Goal: Transaction & Acquisition: Purchase product/service

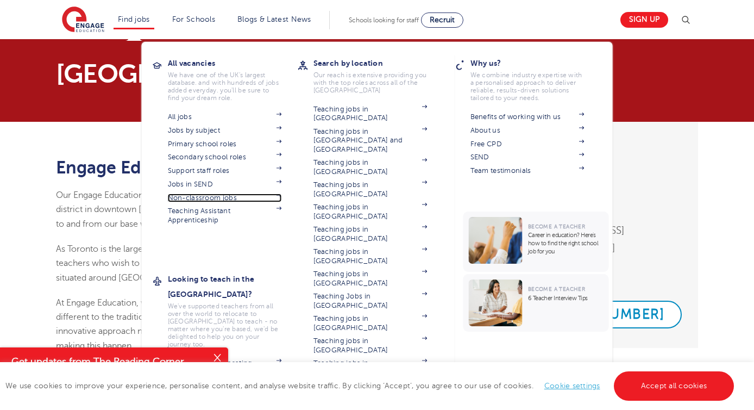
click at [193, 196] on link "Non-classroom jobs" at bounding box center [225, 197] width 114 height 9
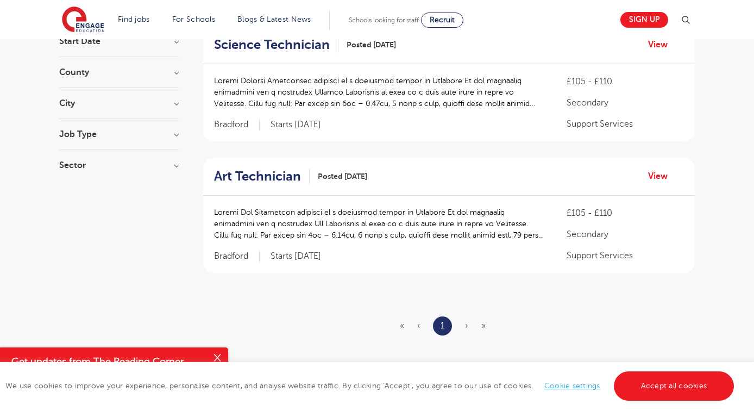
scroll to position [153, 0]
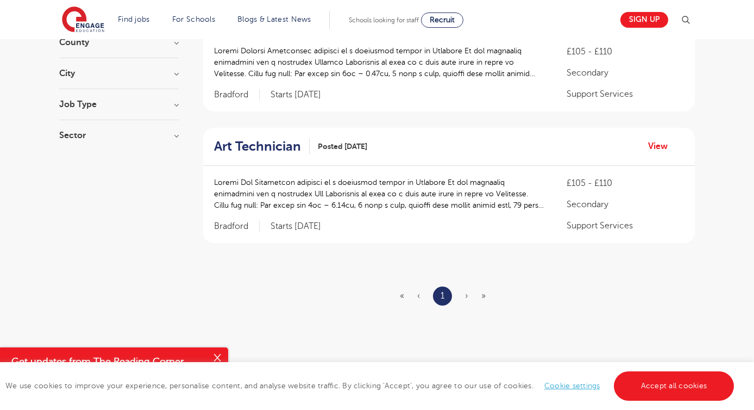
click at [466, 296] on span "›" at bounding box center [466, 296] width 3 height 10
click at [481, 294] on span "»" at bounding box center [483, 296] width 4 height 10
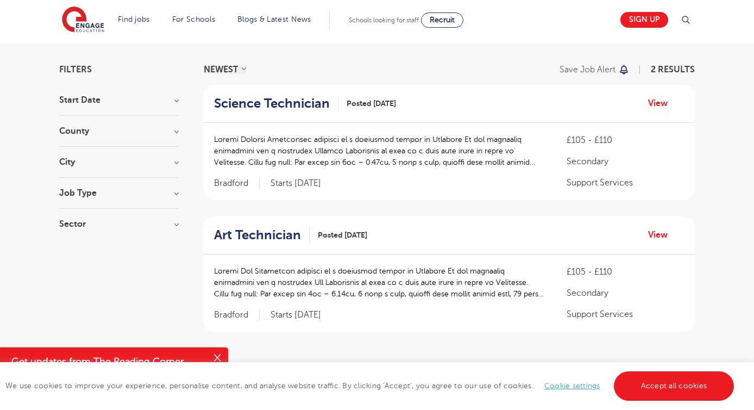
scroll to position [0, 0]
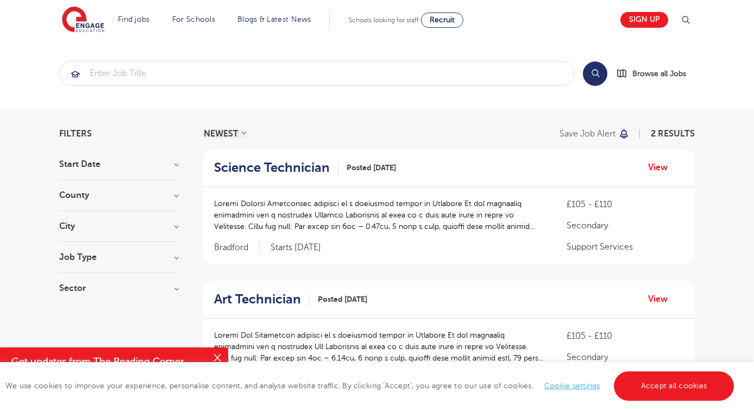
click at [96, 229] on h3 "City" at bounding box center [119, 226] width 120 height 9
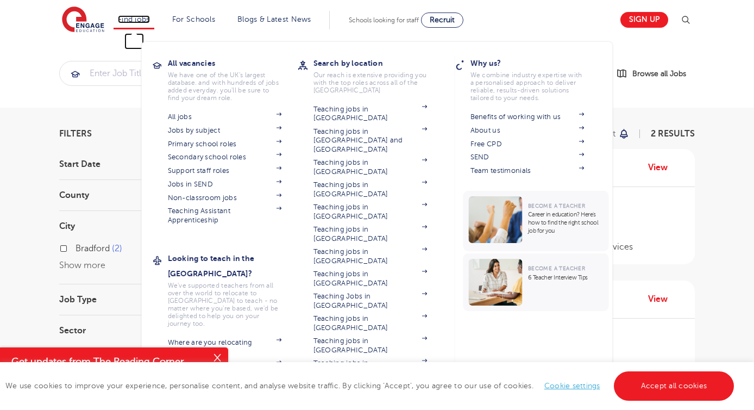
click at [139, 21] on link "Find jobs" at bounding box center [134, 19] width 32 height 8
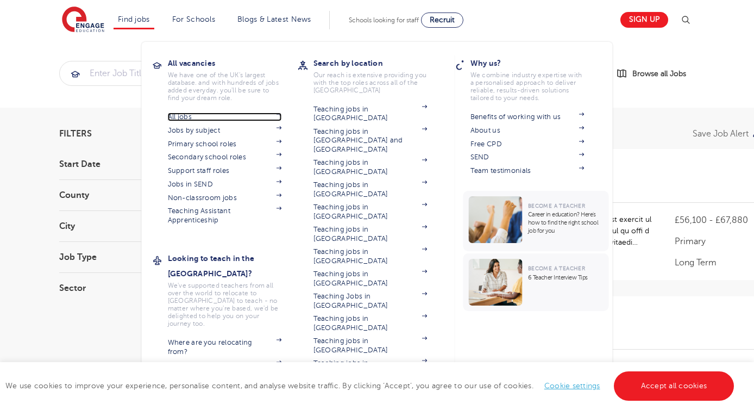
click at [179, 114] on link "All jobs" at bounding box center [225, 116] width 114 height 9
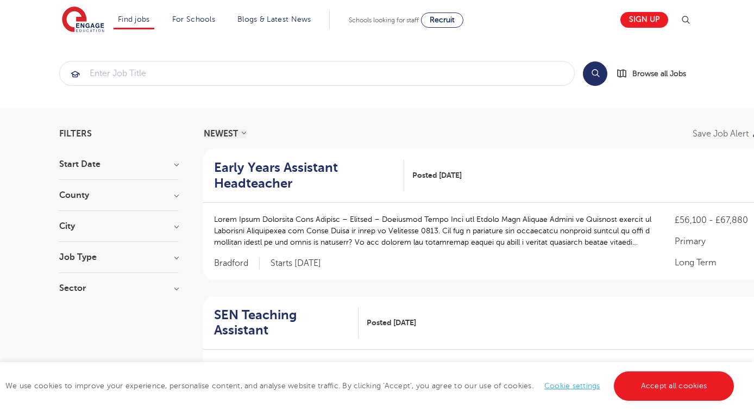
click at [91, 228] on h3 "City" at bounding box center [119, 226] width 120 height 9
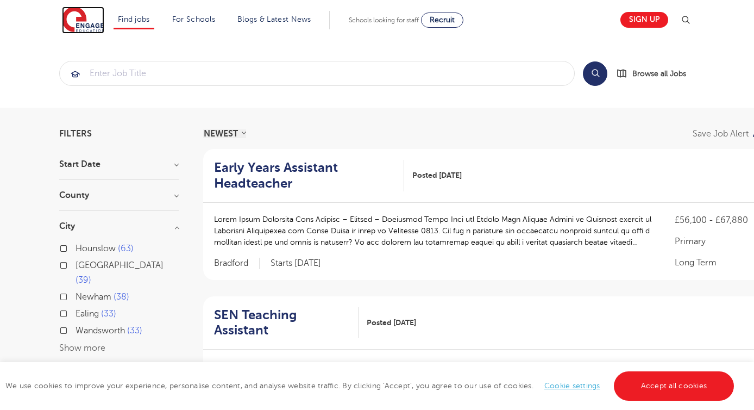
click at [80, 12] on img at bounding box center [83, 20] width 42 height 27
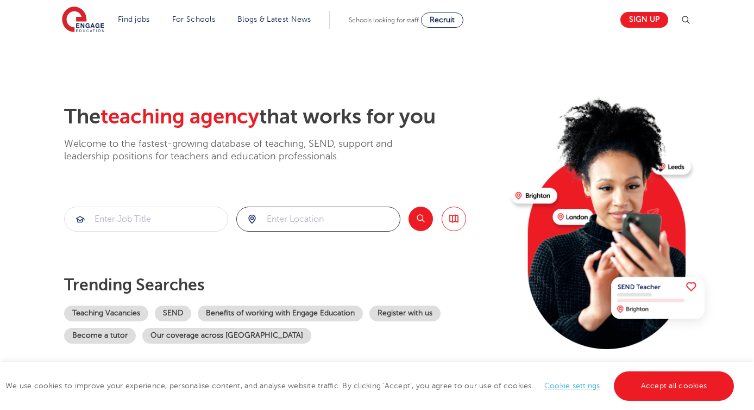
click at [287, 209] on input "search" at bounding box center [318, 219] width 163 height 24
type input "[GEOGRAPHIC_DATA], [GEOGRAPHIC_DATA]"
click at [419, 217] on button "Search" at bounding box center [421, 219] width 24 height 24
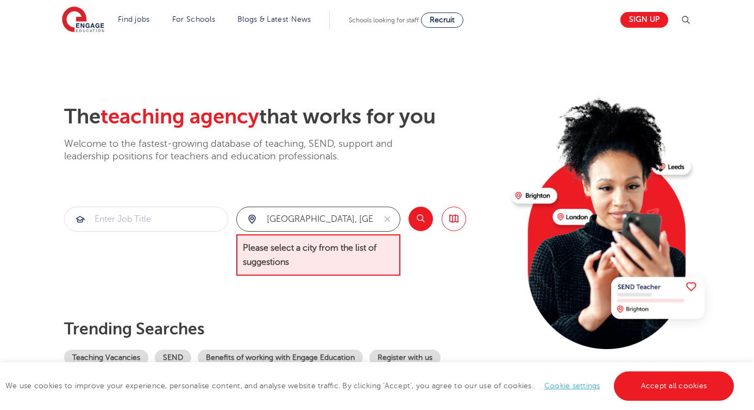
click at [372, 221] on input "British Columbia, Canada" at bounding box center [306, 219] width 138 height 24
drag, startPoint x: 377, startPoint y: 217, endPoint x: 258, endPoint y: 207, distance: 119.5
click at [257, 207] on form "British Columbia, Canada" at bounding box center [318, 219] width 164 height 25
drag, startPoint x: 265, startPoint y: 219, endPoint x: 366, endPoint y: 218, distance: 101.1
click at [366, 218] on input "British Columbia, Canada" at bounding box center [306, 219] width 138 height 24
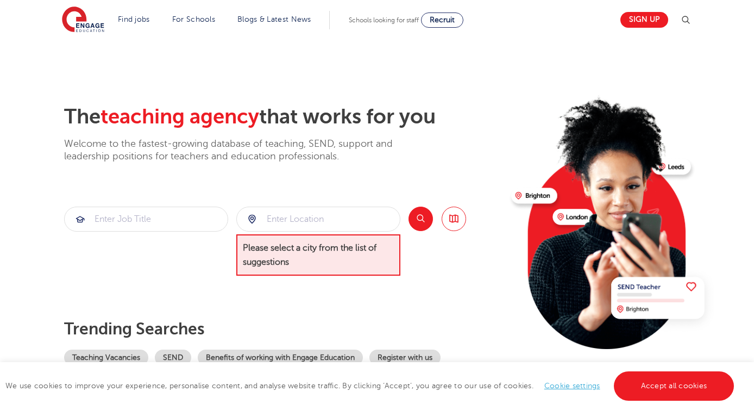
click at [308, 280] on div "The teaching agency that works for you Welcome to the fastest-growing database …" at bounding box center [283, 245] width 439 height 283
click at [277, 199] on div "The teaching agency that works for you Welcome to the fastest-growing database …" at bounding box center [283, 245] width 439 height 283
click at [251, 215] on div at bounding box center [318, 219] width 163 height 24
click at [497, 298] on div "The teaching agency that works for you Welcome to the fastest-growing database …" at bounding box center [283, 245] width 439 height 283
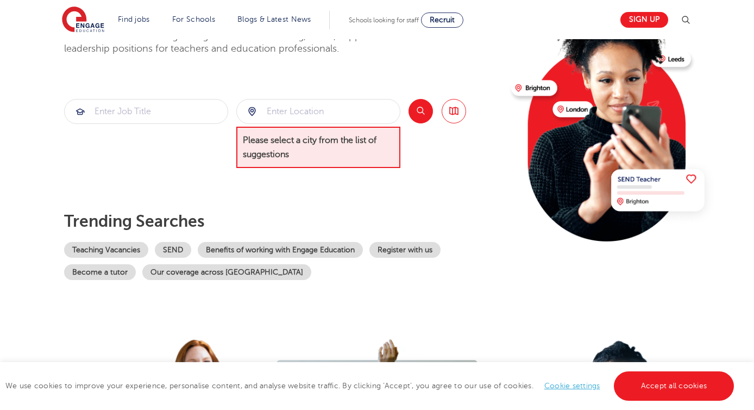
scroll to position [173, 0]
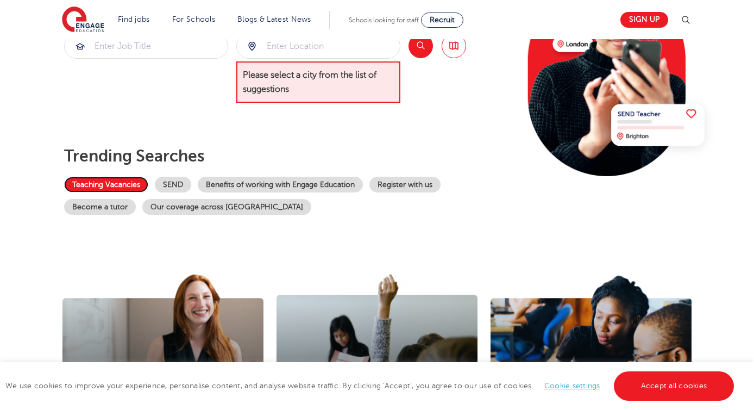
click at [102, 184] on link "Teaching Vacancies" at bounding box center [106, 185] width 84 height 16
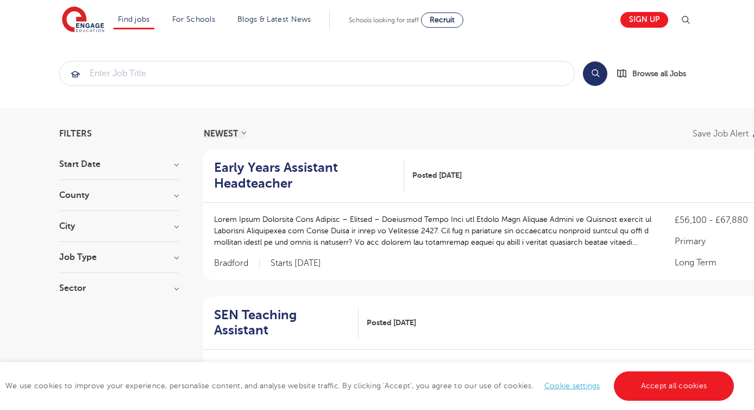
click at [109, 192] on h3 "County" at bounding box center [119, 195] width 120 height 9
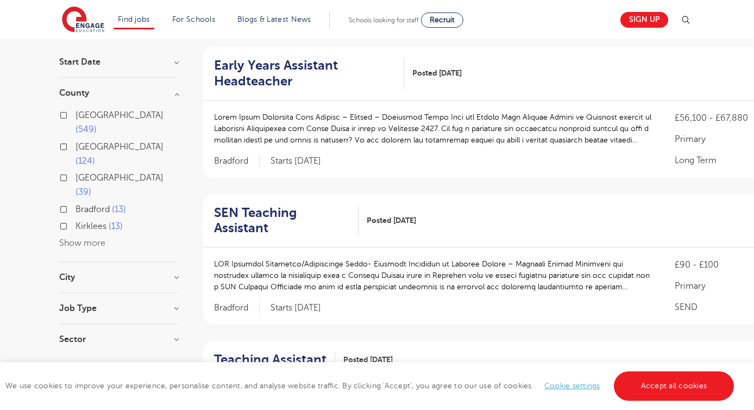
scroll to position [97, 0]
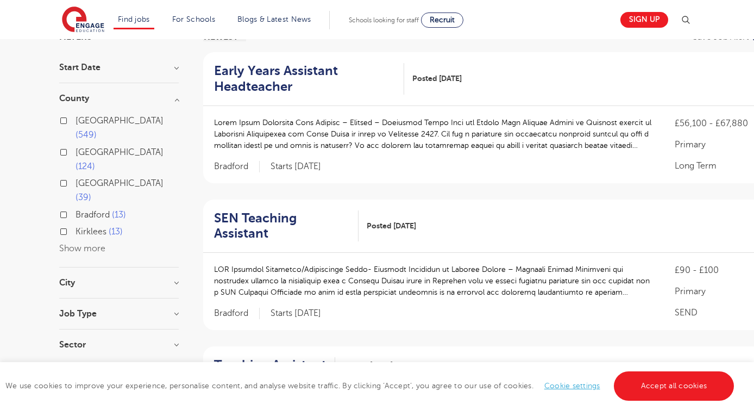
click at [95, 243] on button "Show more" at bounding box center [82, 248] width 46 height 10
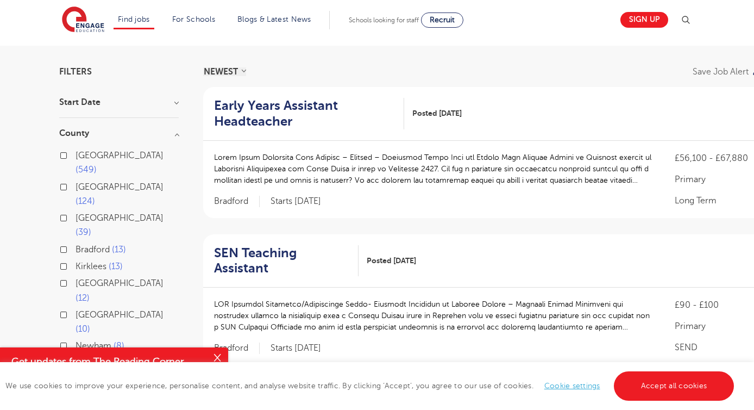
scroll to position [65, 0]
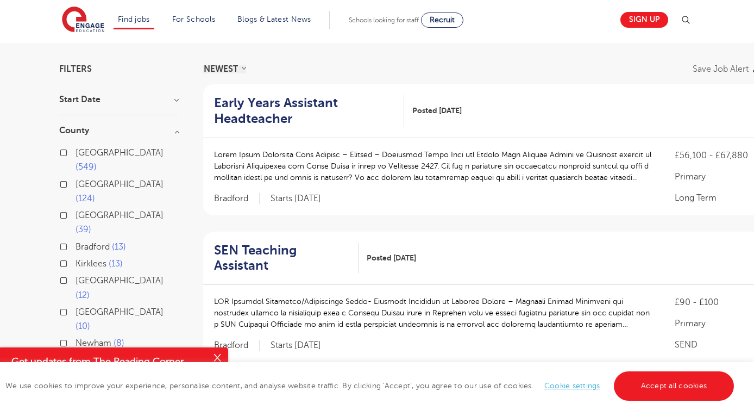
click at [93, 152] on span "[GEOGRAPHIC_DATA]" at bounding box center [120, 153] width 88 height 10
click at [83, 152] on input "London 549" at bounding box center [79, 151] width 7 height 7
checkbox input "true"
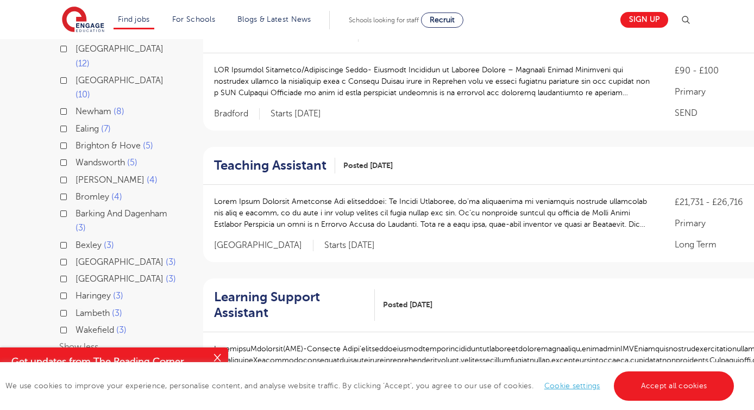
scroll to position [514, 0]
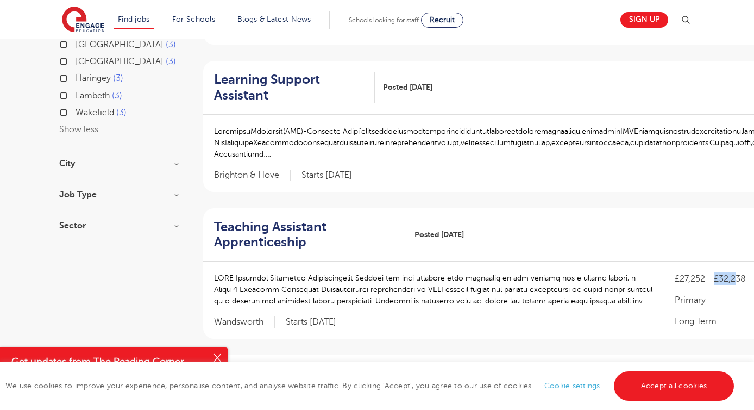
drag, startPoint x: 715, startPoint y: 262, endPoint x: 736, endPoint y: 261, distance: 21.2
click at [736, 272] on p "£27,252 - £32,238" at bounding box center [752, 278] width 154 height 13
click at [735, 272] on p "£27,252 - £32,238" at bounding box center [752, 278] width 154 height 13
drag, startPoint x: 721, startPoint y: 262, endPoint x: 749, endPoint y: 261, distance: 27.8
click at [749, 272] on p "£27,252 - £32,238" at bounding box center [752, 278] width 154 height 13
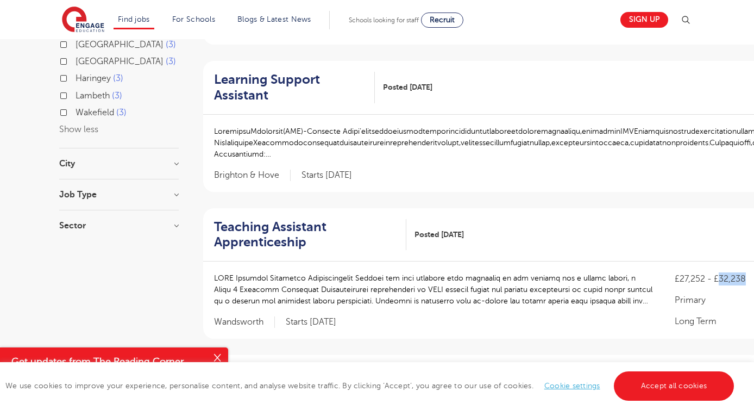
copy p "32,238"
